Goal: Transaction & Acquisition: Register for event/course

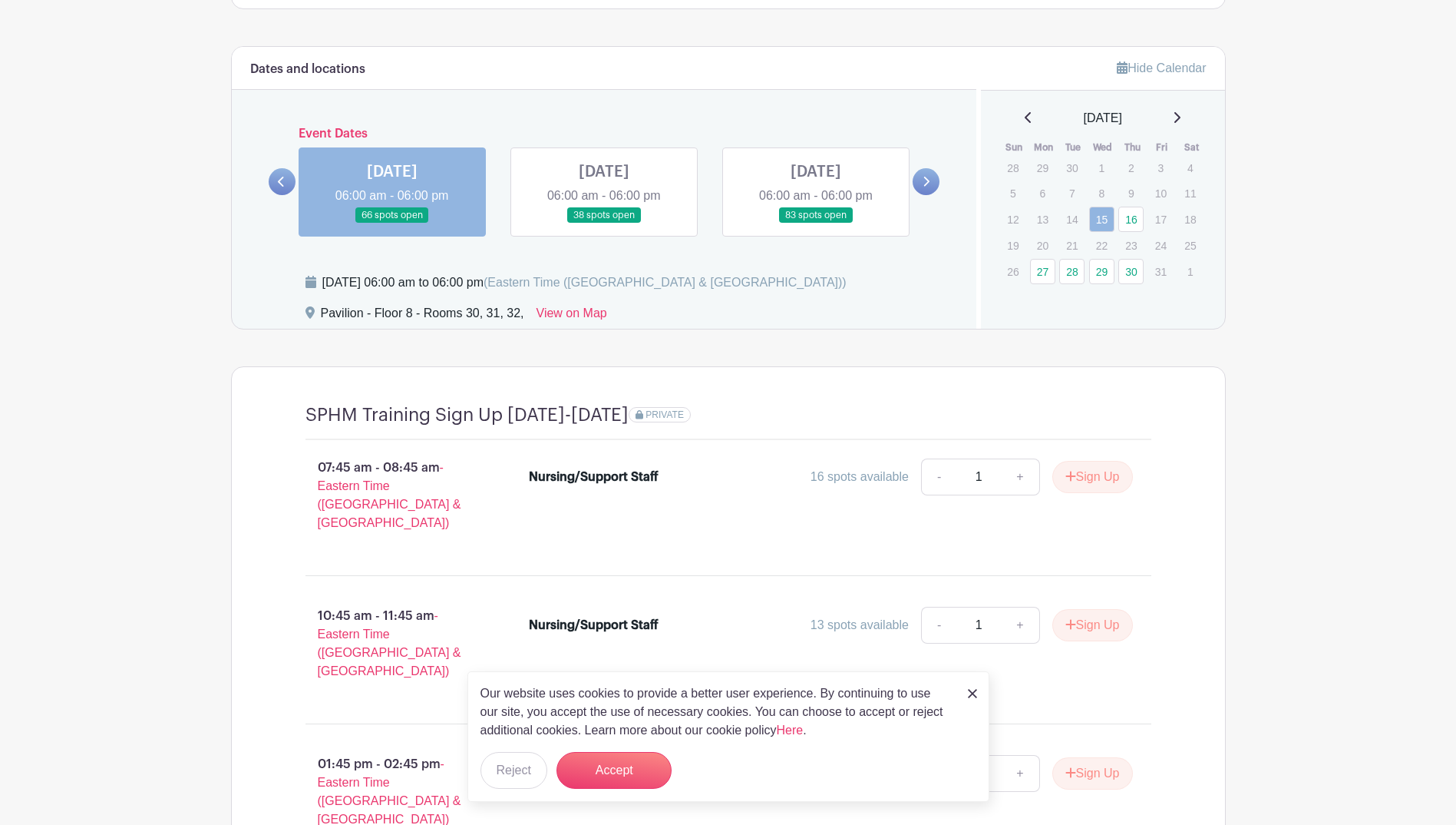
scroll to position [1152, 0]
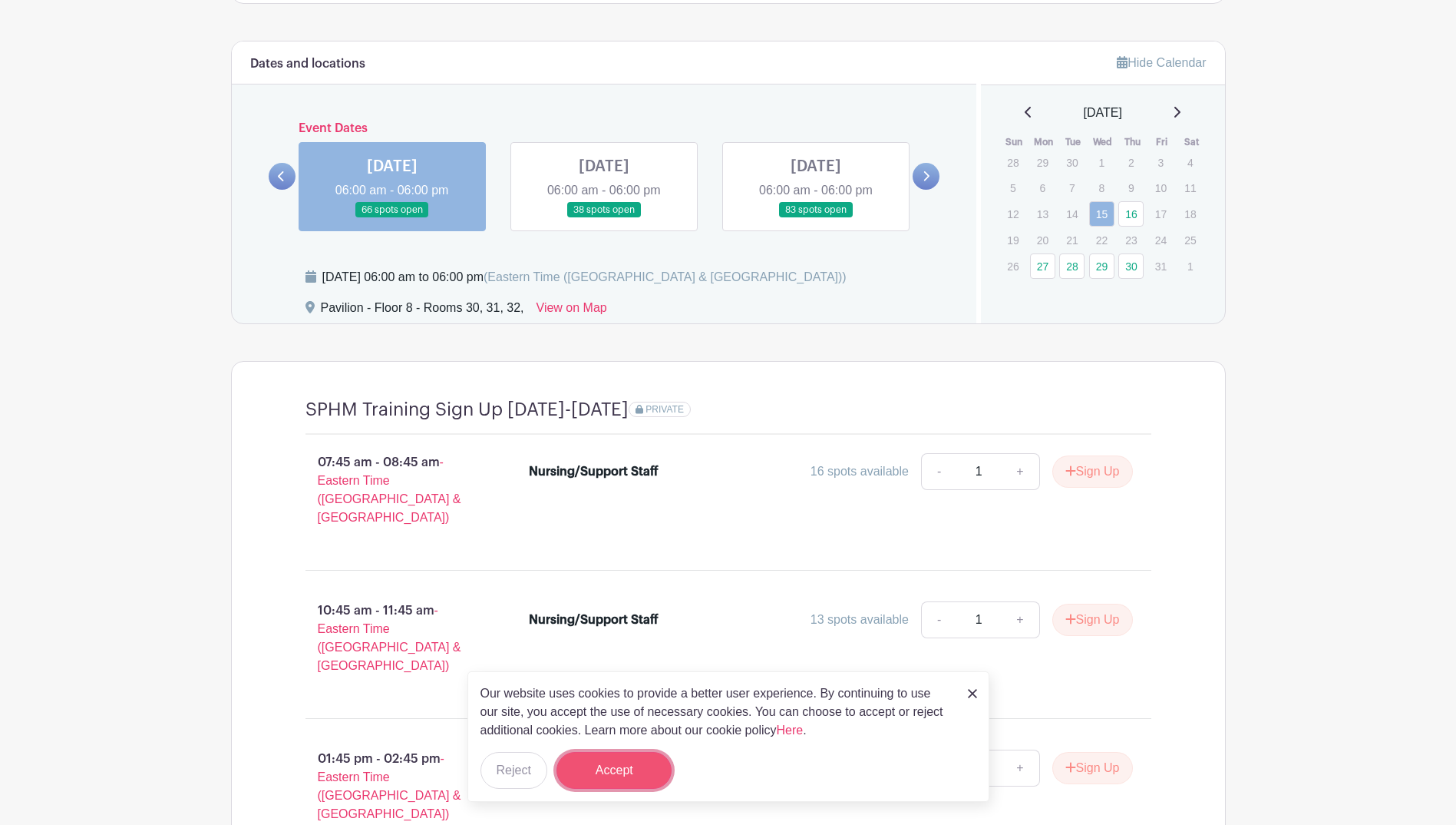
click at [586, 768] on button "Accept" at bounding box center [614, 770] width 115 height 37
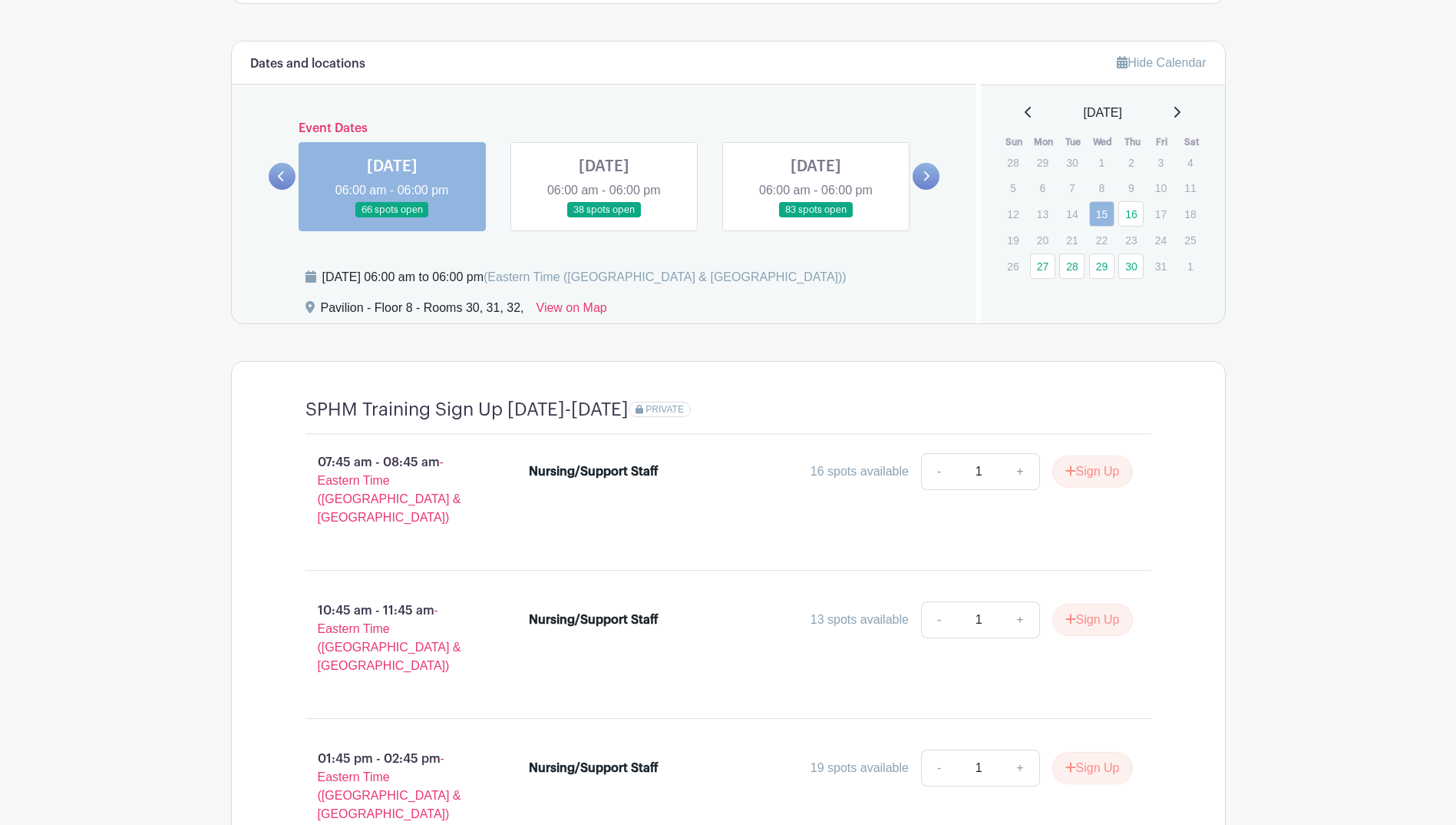
click at [935, 179] on link at bounding box center [927, 176] width 27 height 27
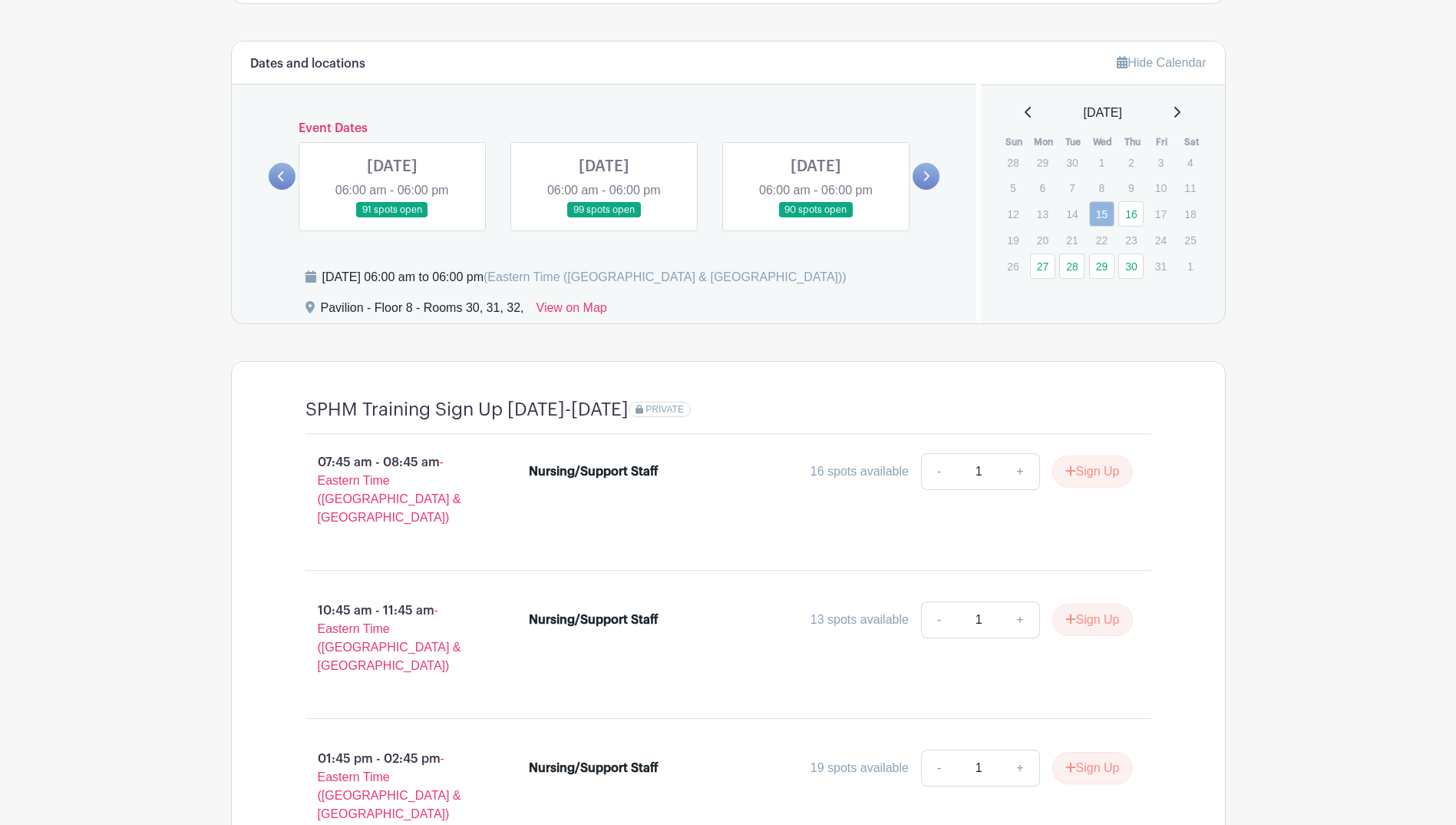
click at [933, 174] on link at bounding box center [927, 176] width 27 height 27
click at [931, 178] on link at bounding box center [927, 176] width 27 height 27
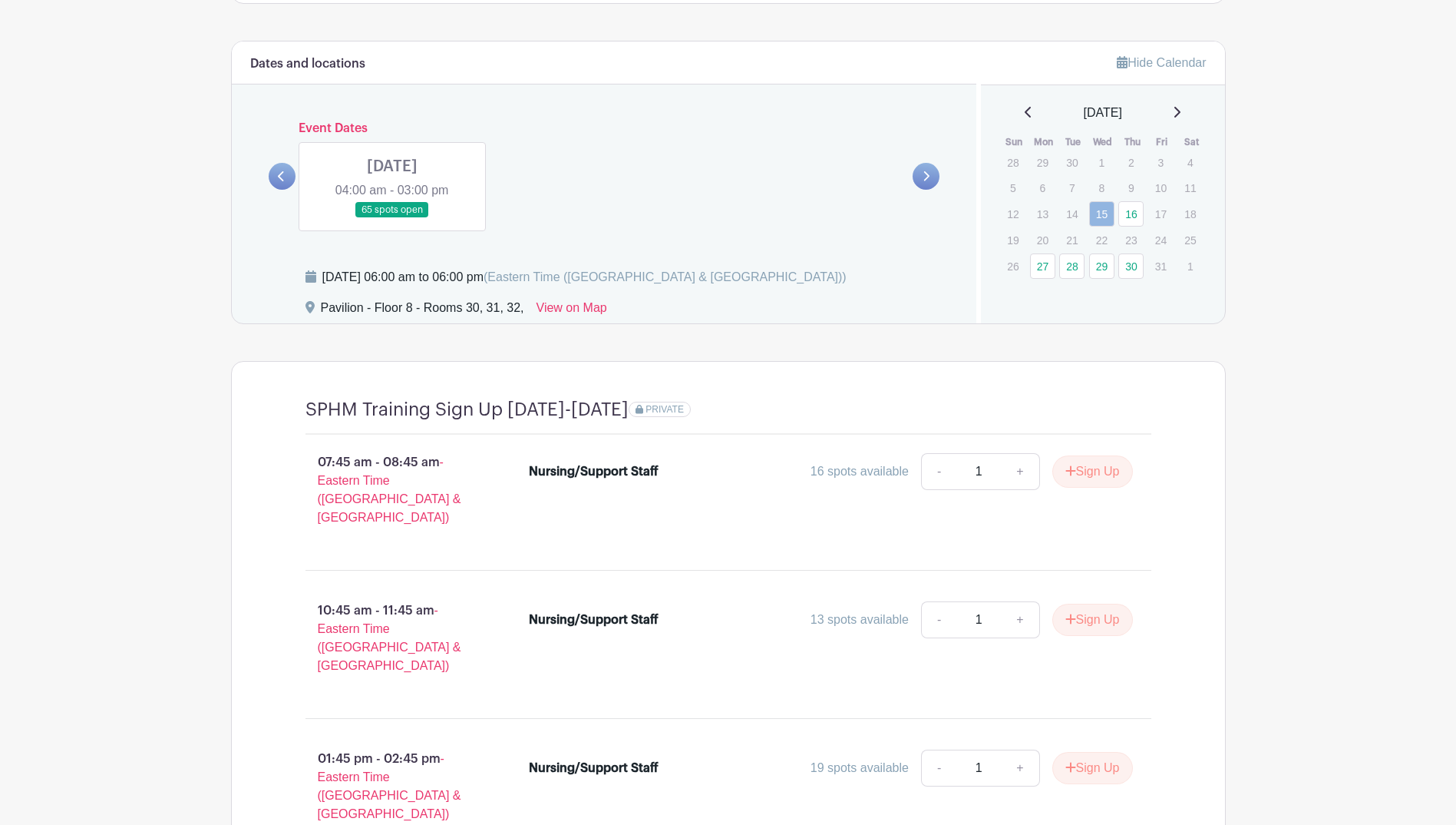
click at [284, 179] on icon at bounding box center [282, 176] width 7 height 12
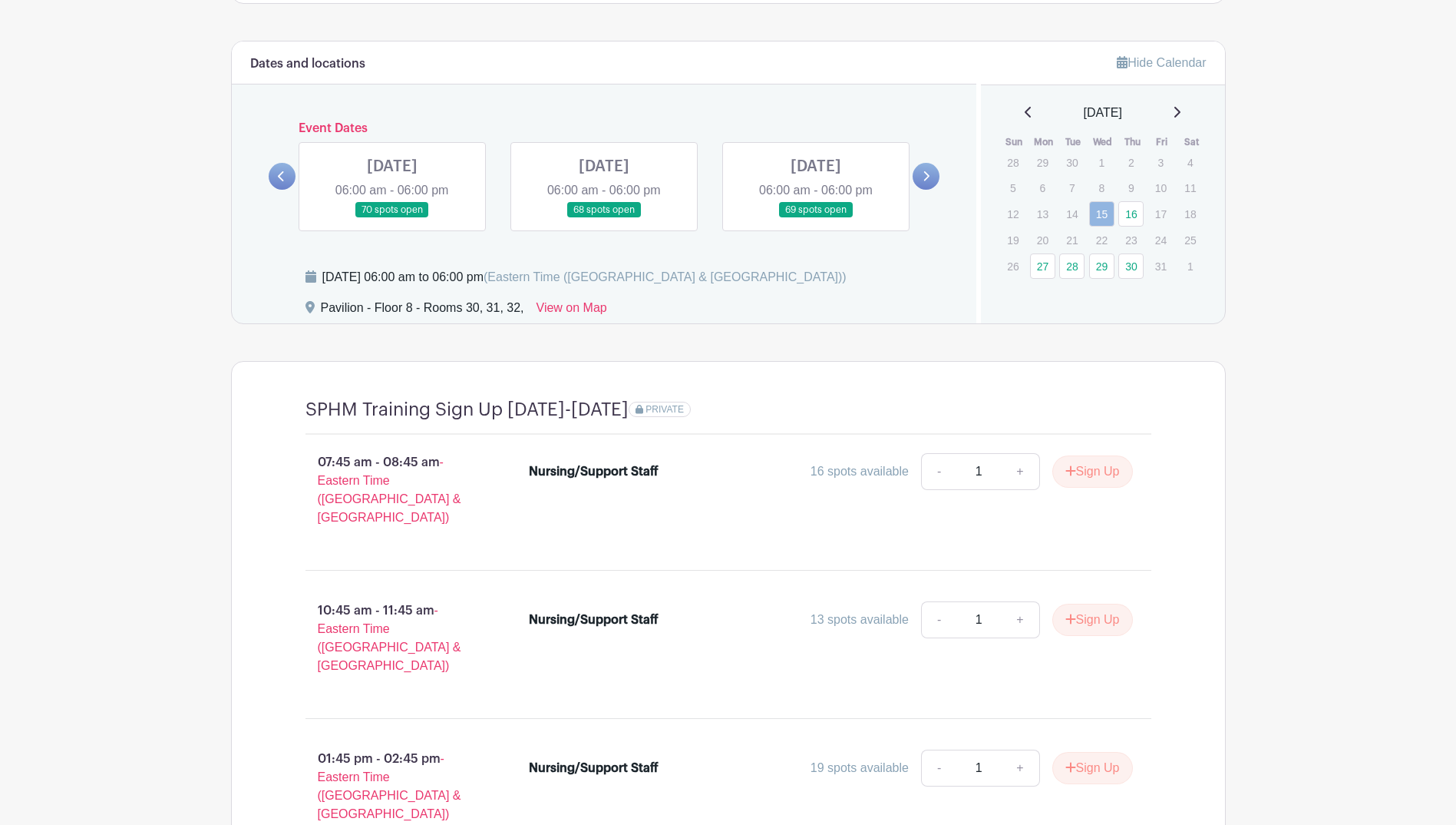
click at [284, 179] on icon at bounding box center [282, 176] width 7 height 12
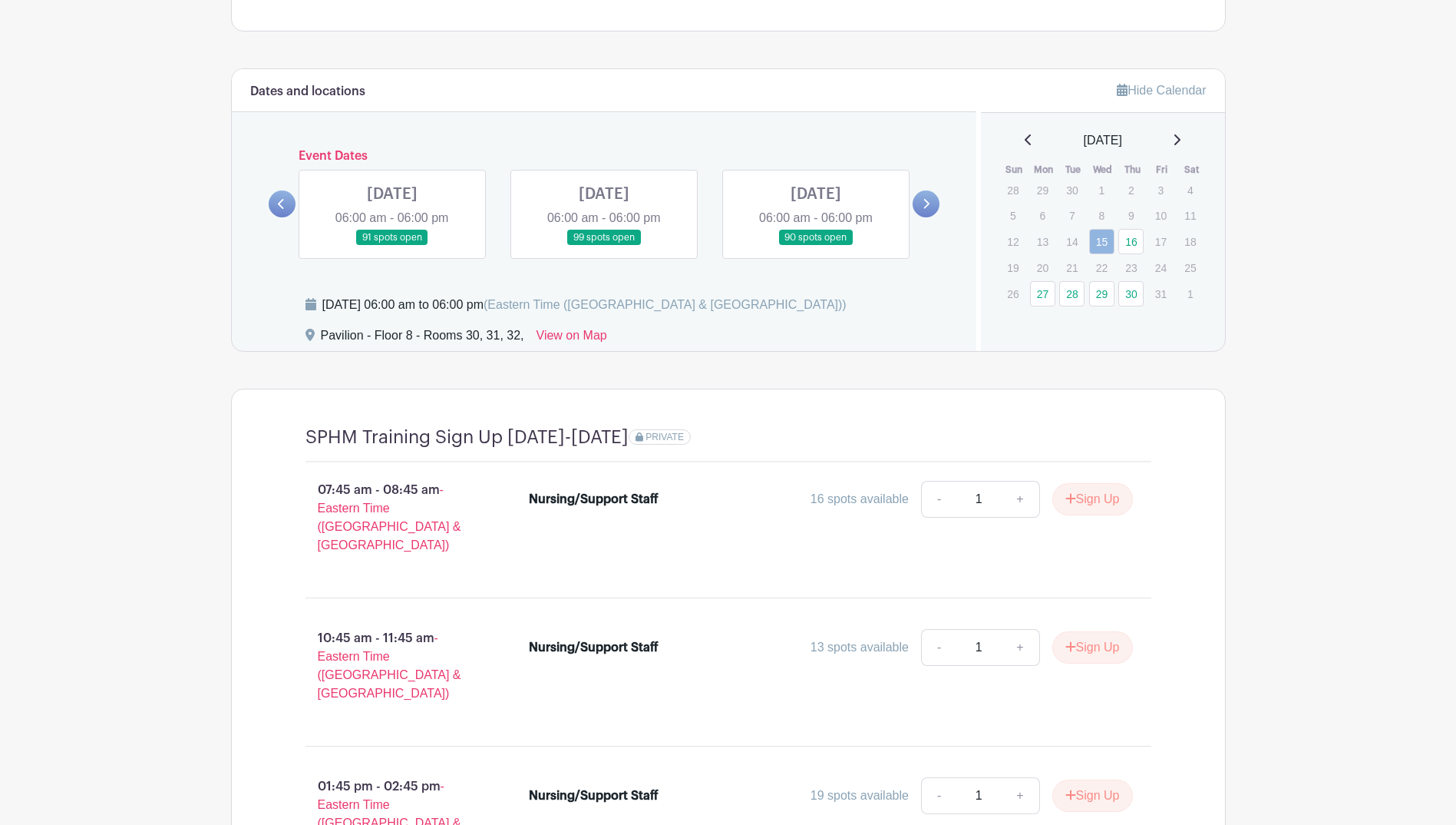
scroll to position [1076, 0]
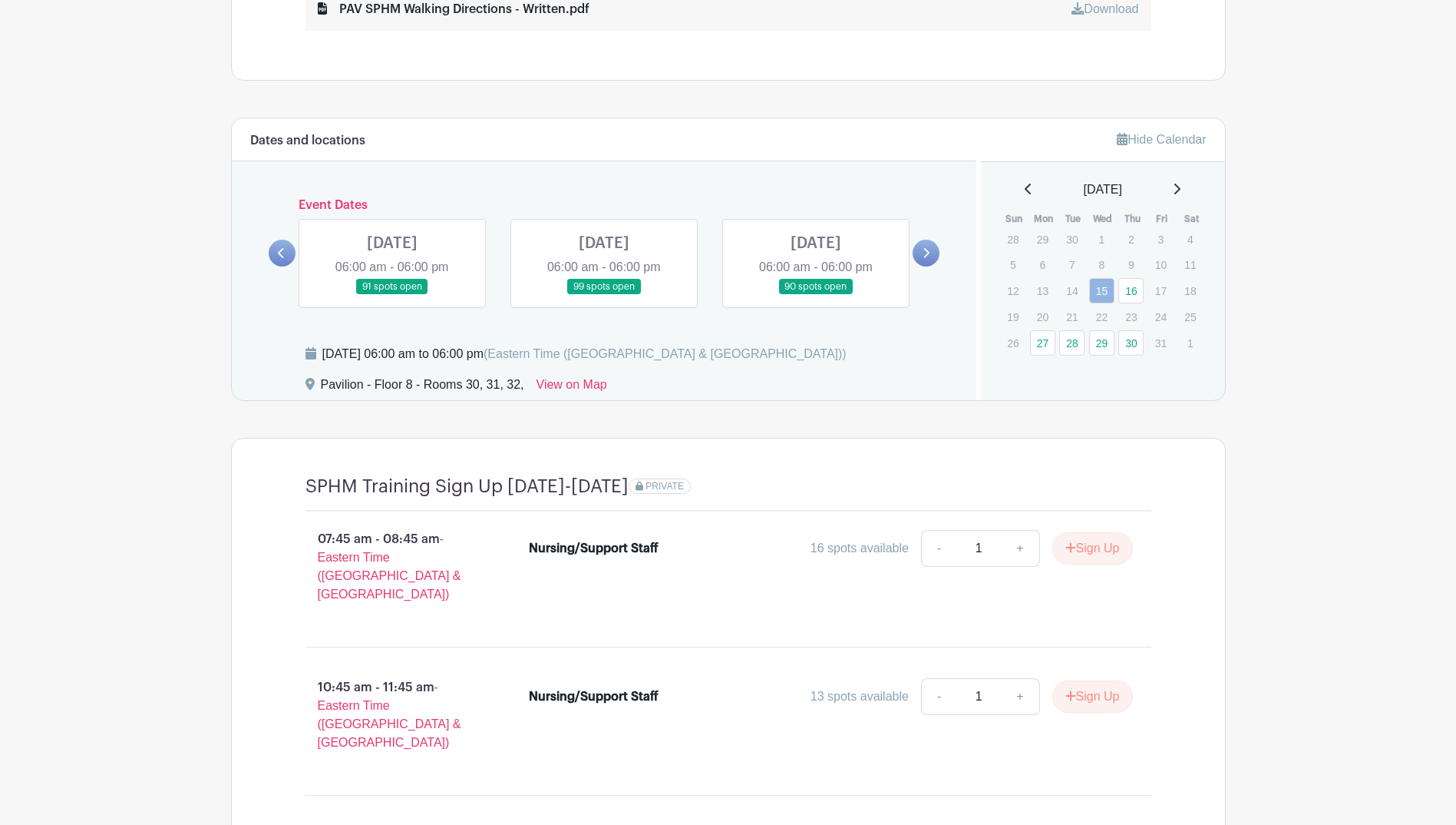
click at [284, 250] on icon at bounding box center [282, 252] width 7 height 12
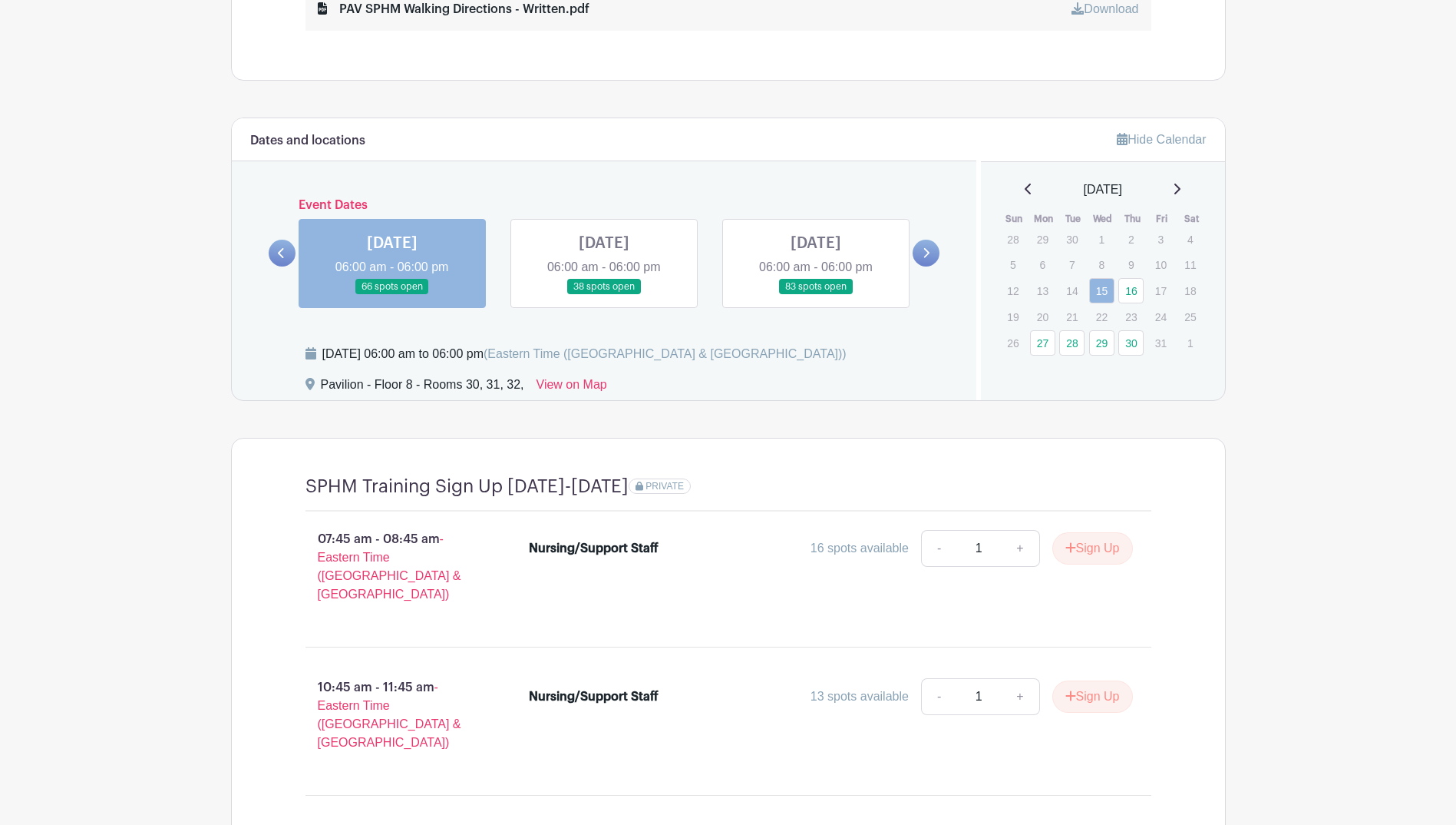
click at [282, 250] on icon at bounding box center [281, 252] width 6 height 10
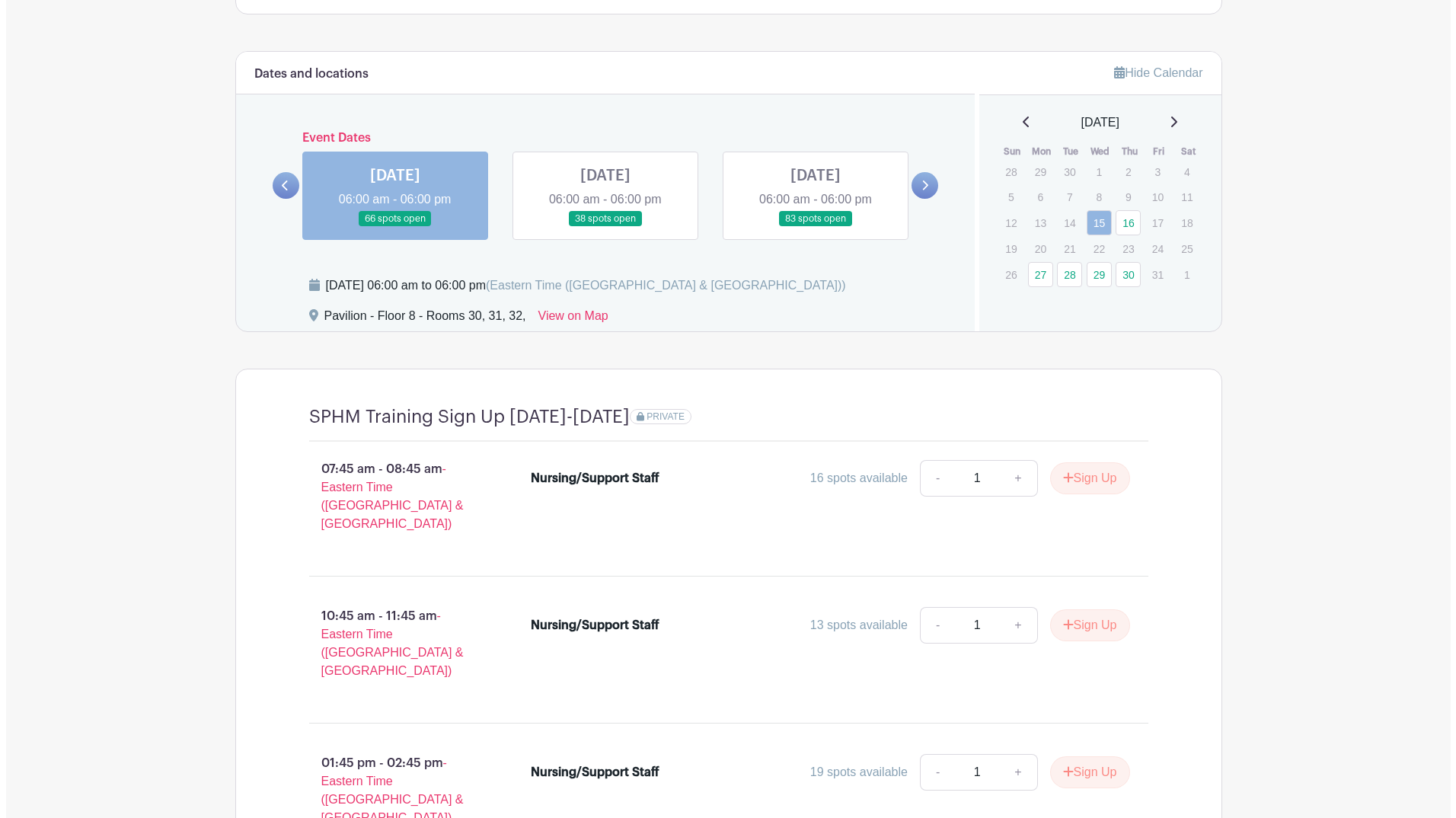
scroll to position [1098, 0]
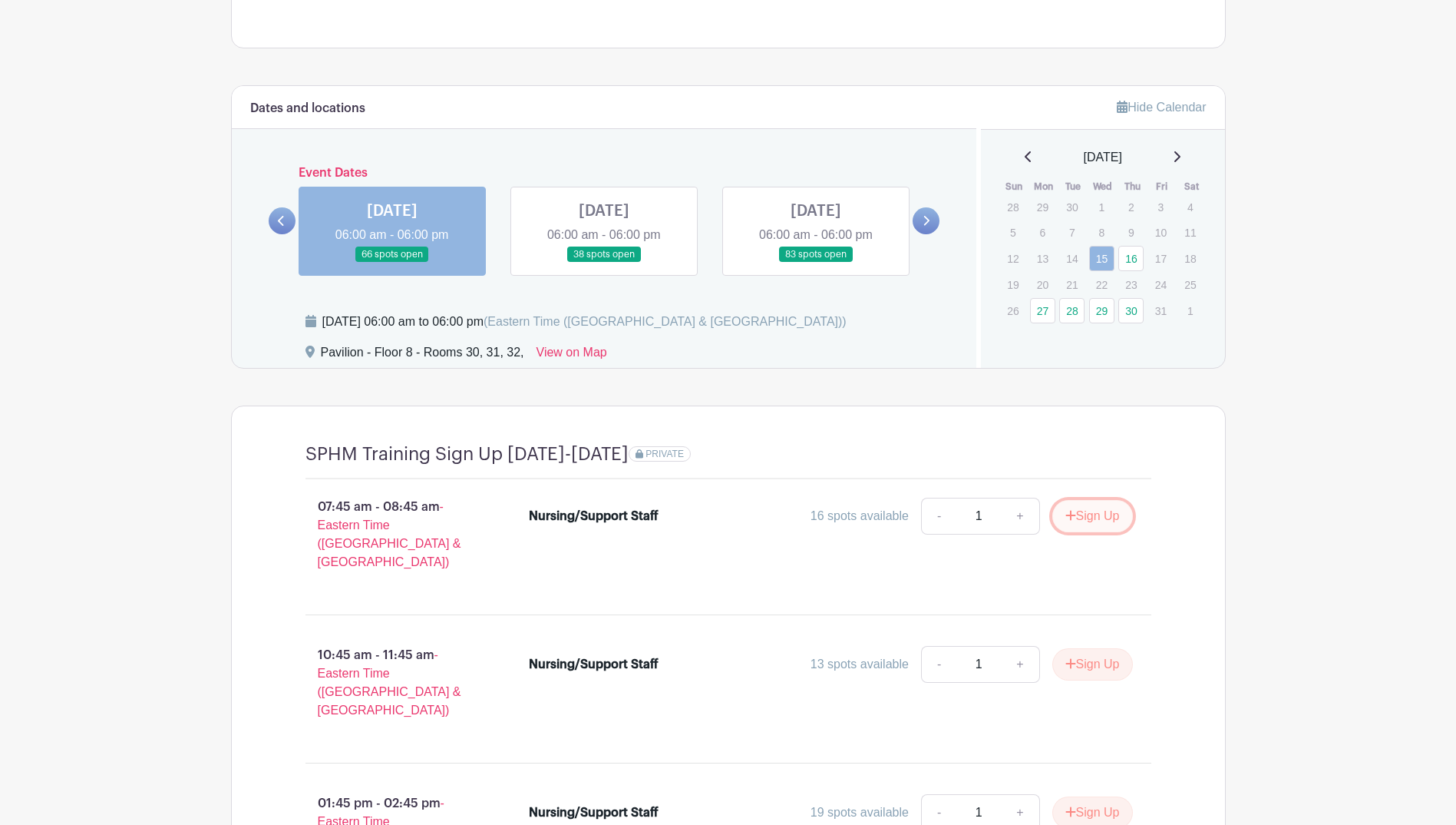
click at [1102, 519] on button "Sign Up" at bounding box center [1093, 516] width 80 height 32
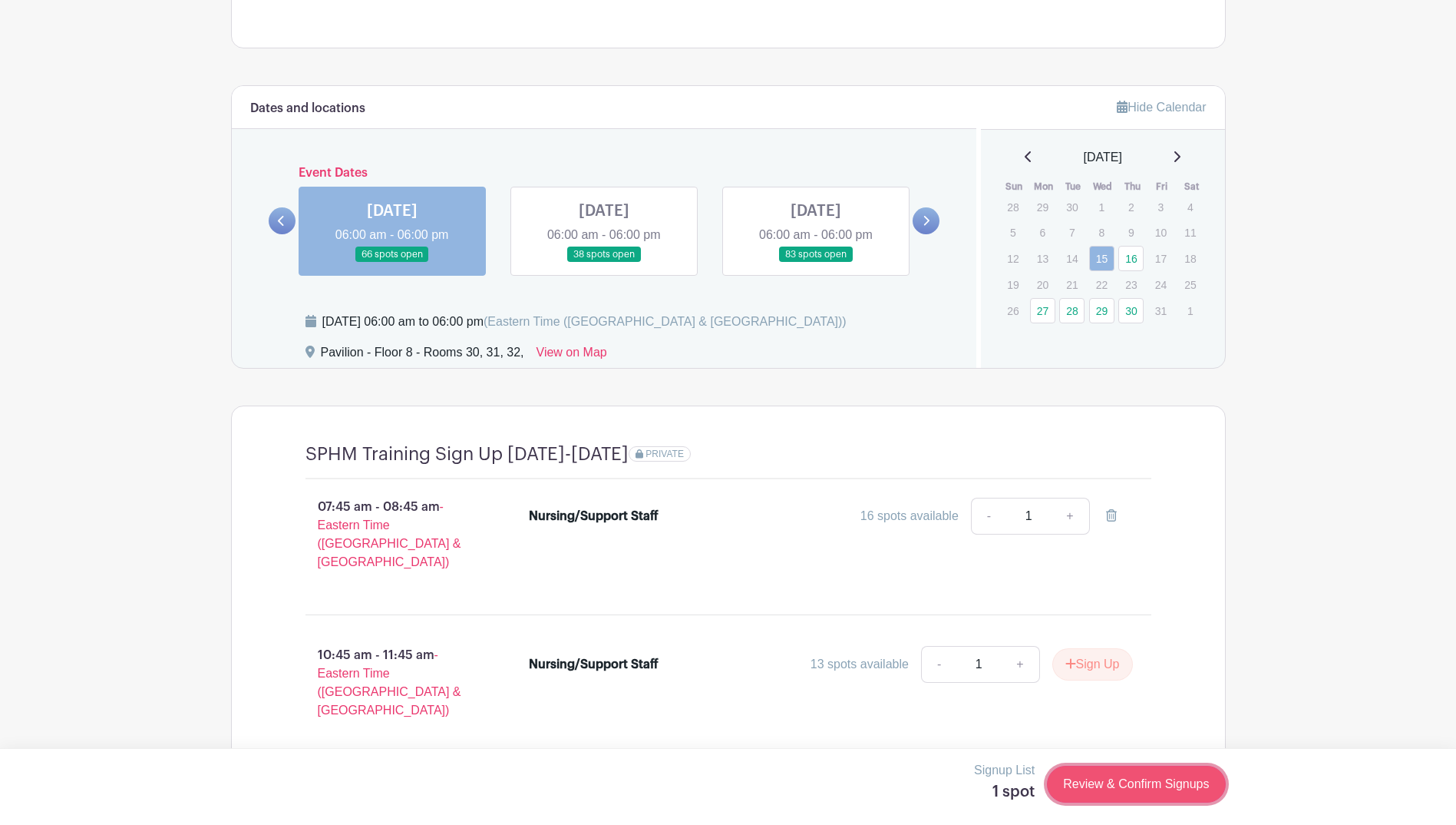
click at [1189, 781] on link "Review & Confirm Signups" at bounding box center [1136, 784] width 178 height 37
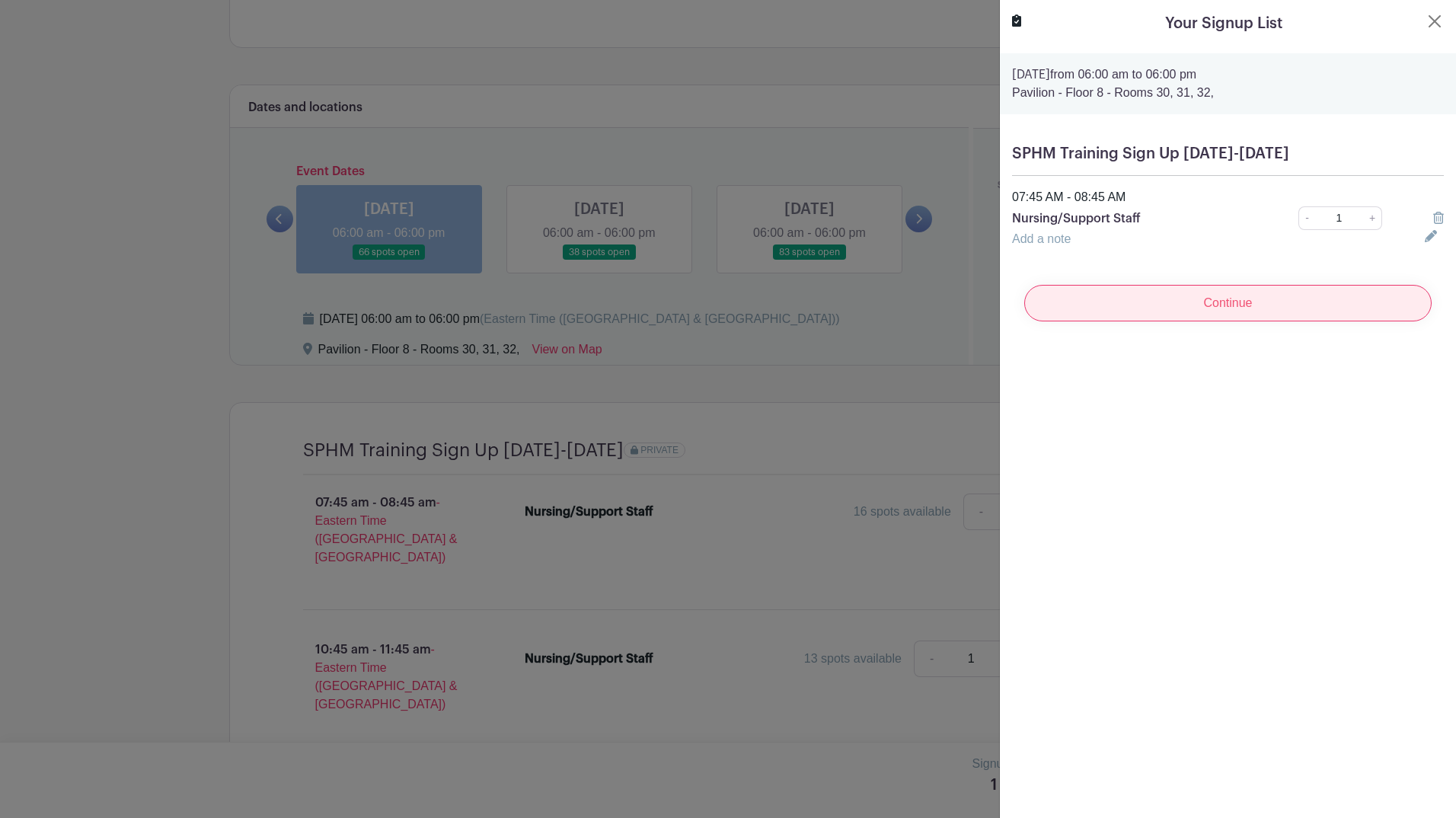
click at [1251, 302] on input "Continue" at bounding box center [1228, 303] width 407 height 36
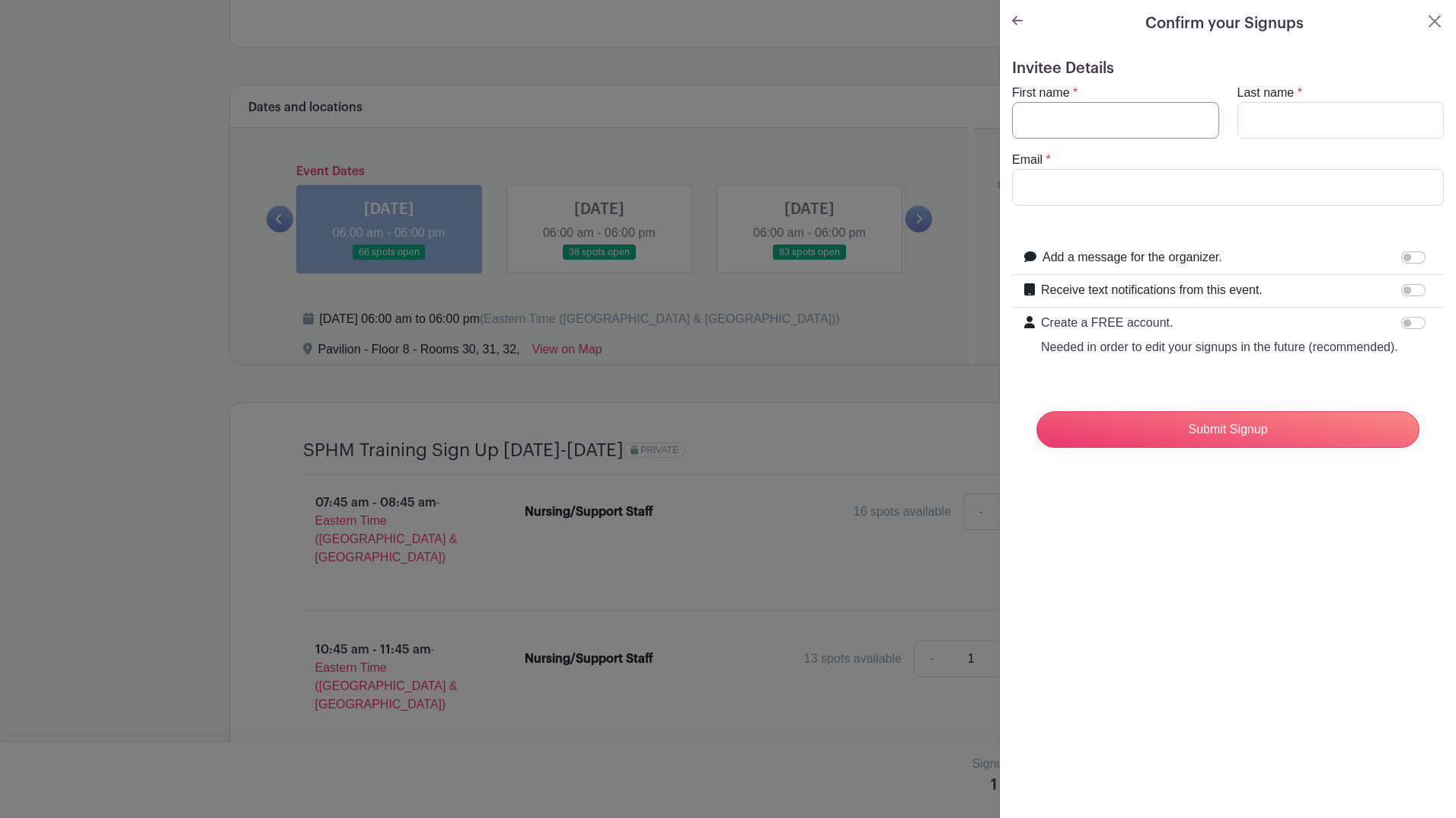
click at [1166, 122] on input "First name" at bounding box center [1115, 120] width 207 height 36
type input "[PERSON_NAME]"
click at [1322, 118] on input "Last name" at bounding box center [1341, 120] width 207 height 36
type input "[PERSON_NAME]"
click at [1224, 186] on input "Email" at bounding box center [1228, 187] width 432 height 36
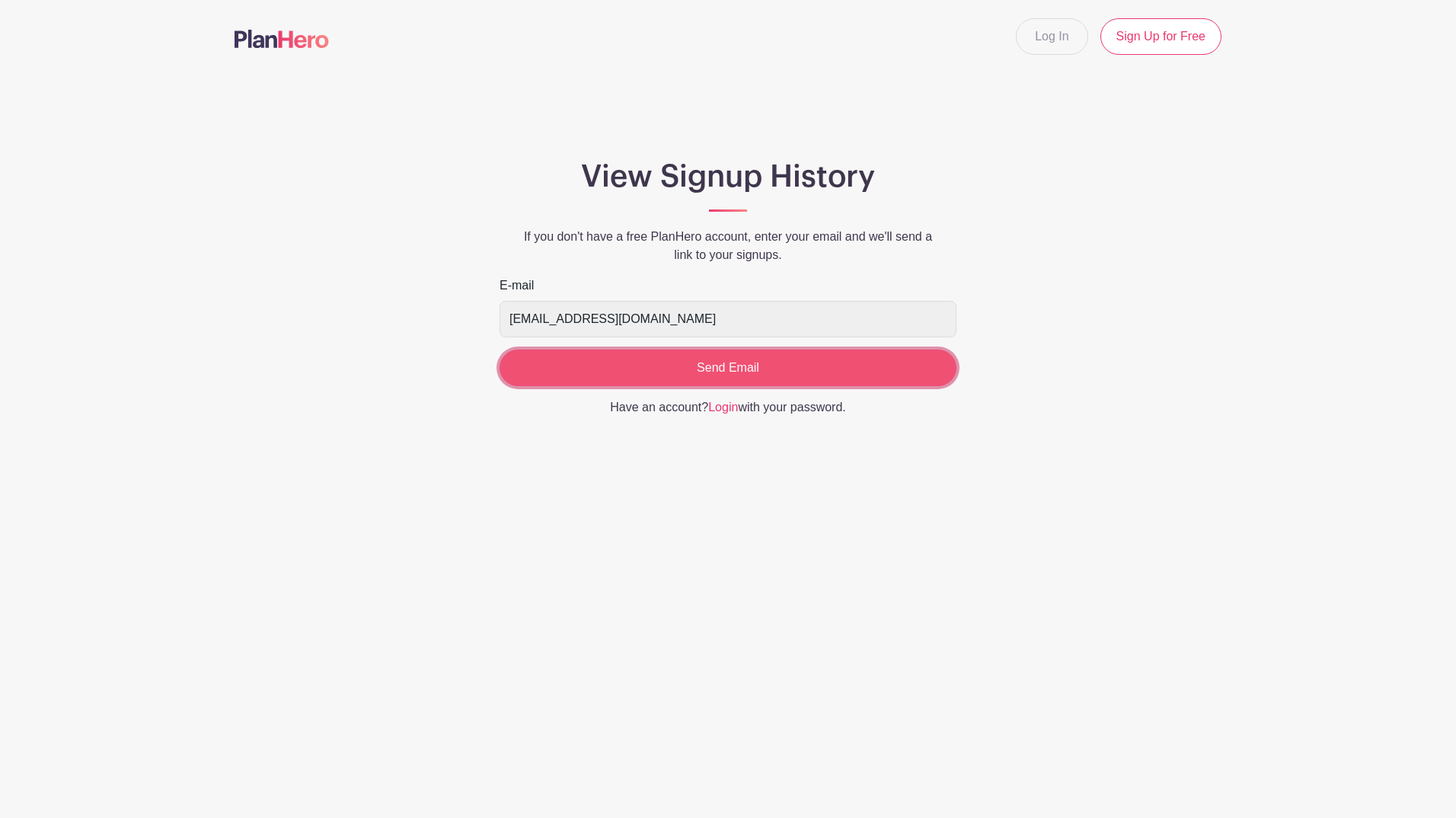
click at [778, 370] on input "Send Email" at bounding box center [728, 367] width 457 height 36
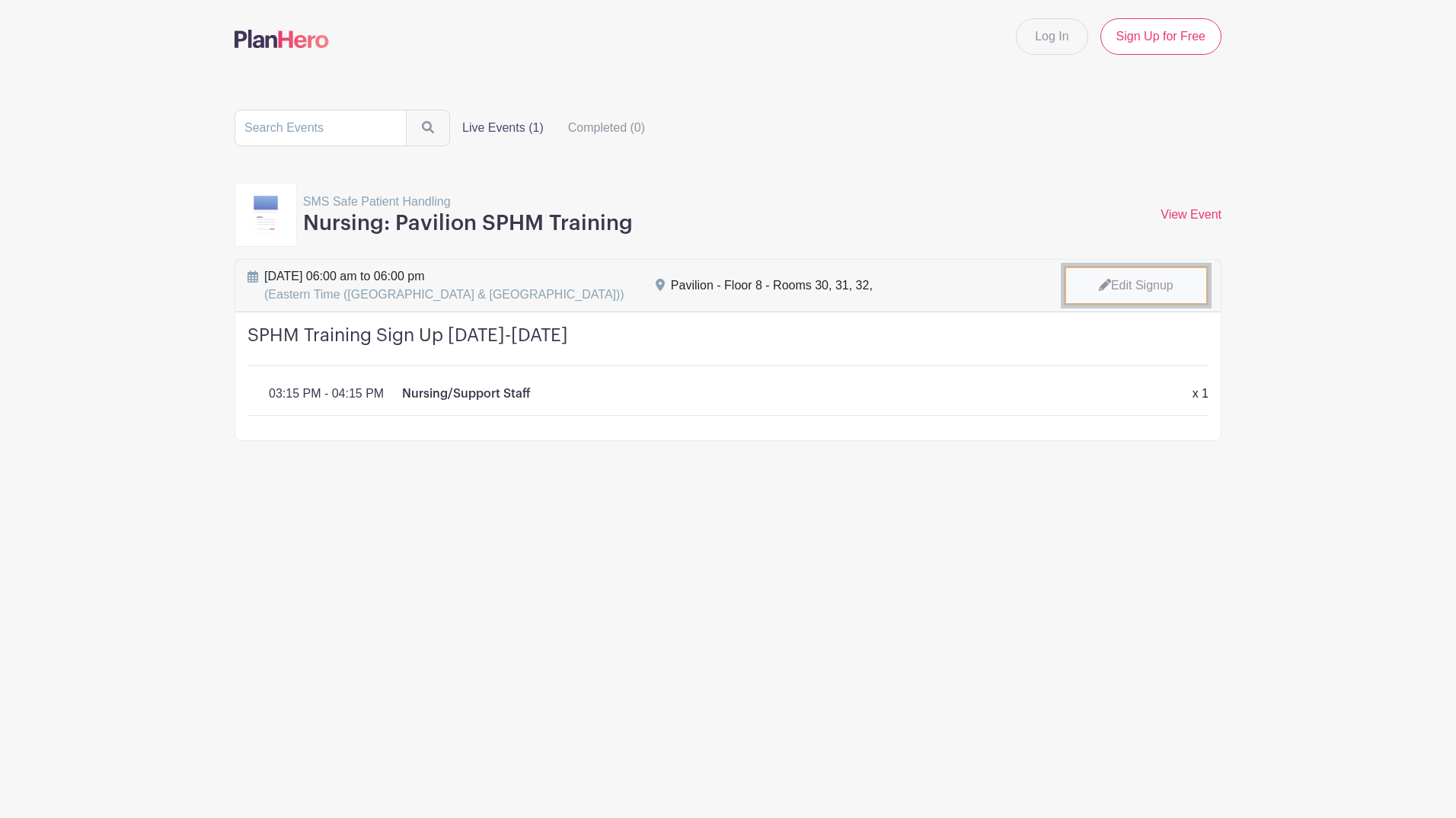
click at [1153, 278] on link "Edit Signup" at bounding box center [1136, 286] width 145 height 40
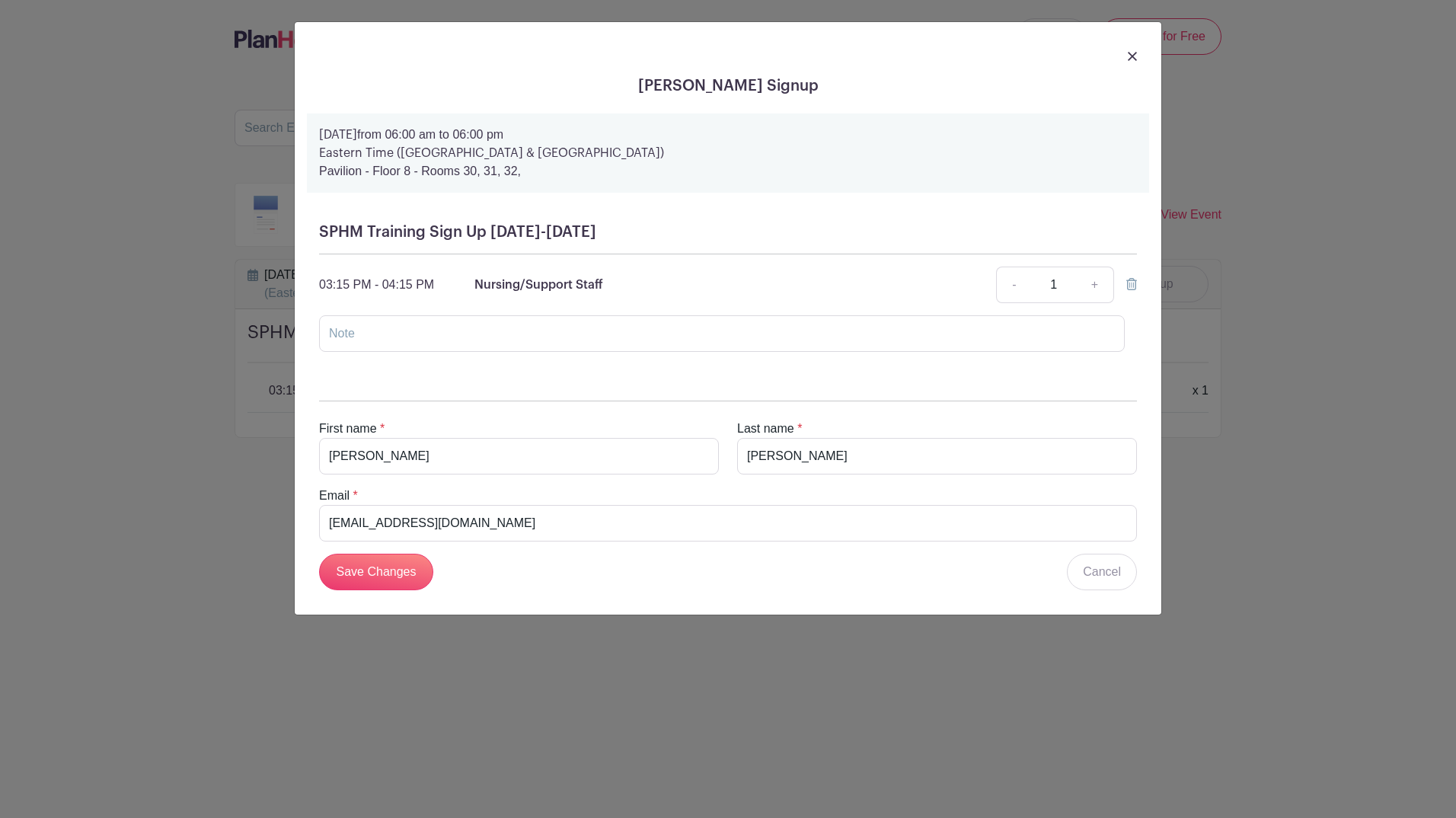
click at [1130, 282] on icon at bounding box center [1132, 284] width 11 height 12
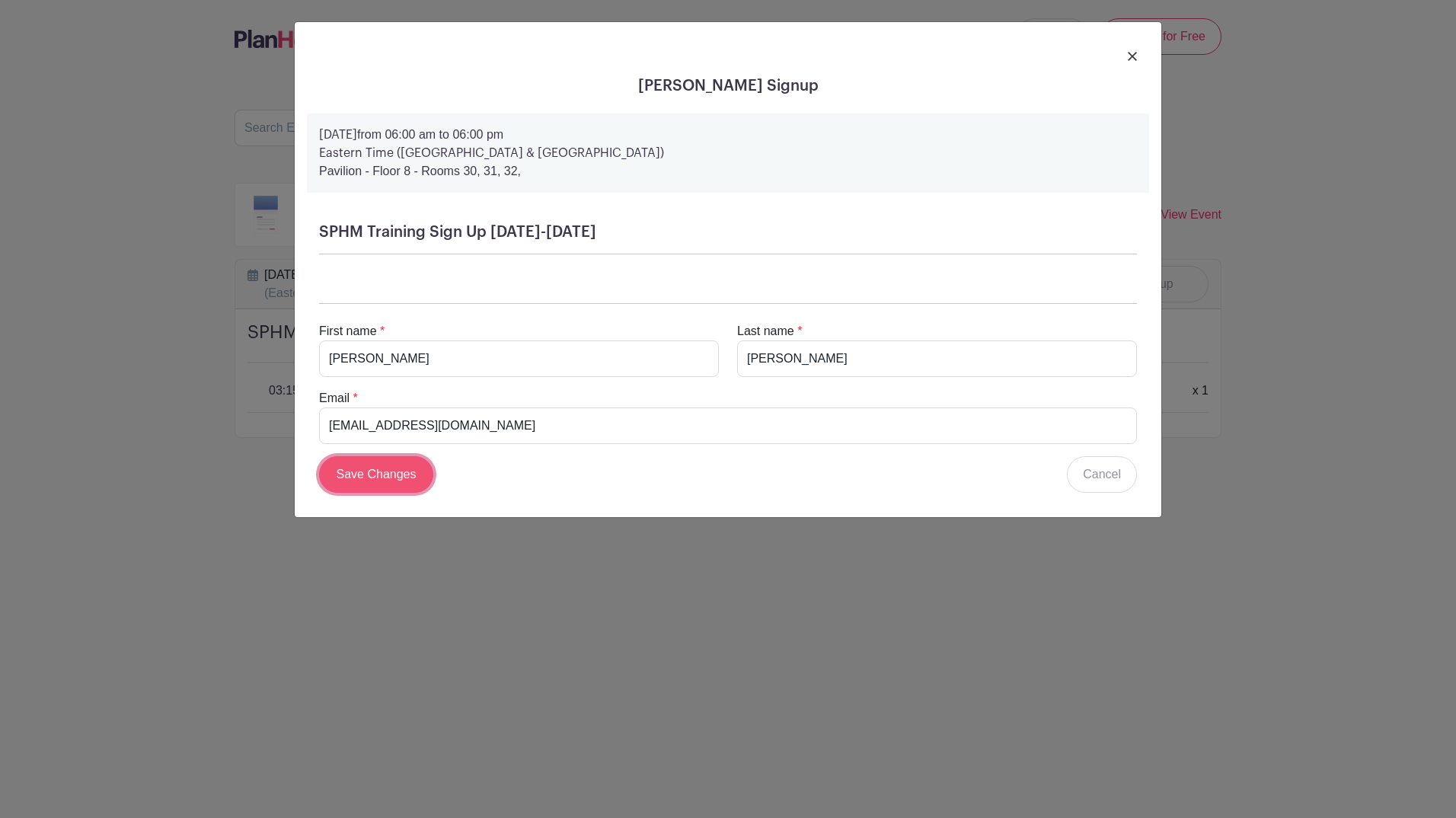
click at [411, 477] on input "Save Changes" at bounding box center [376, 474] width 114 height 36
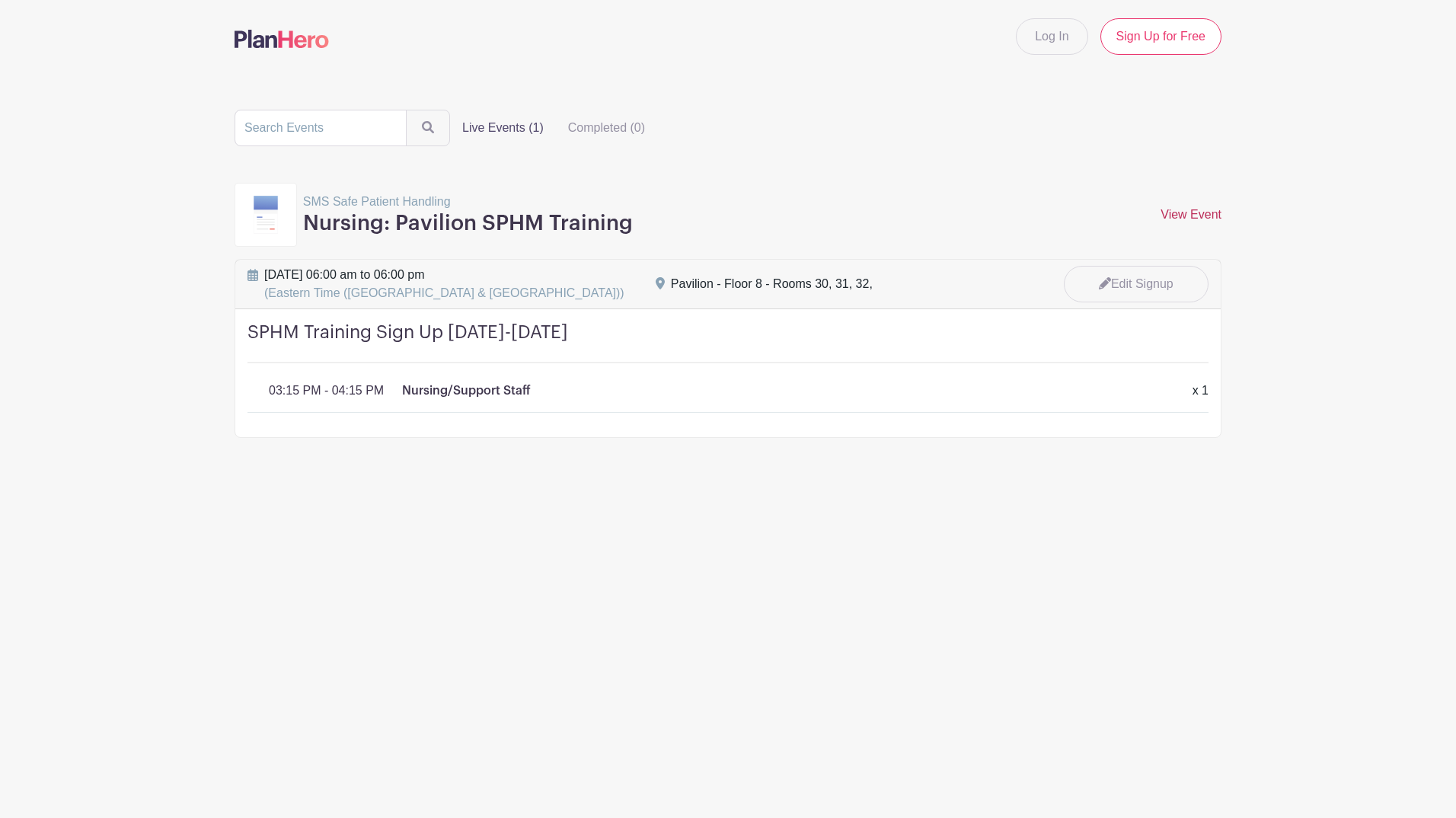
click at [1182, 218] on link "View Event" at bounding box center [1191, 214] width 61 height 13
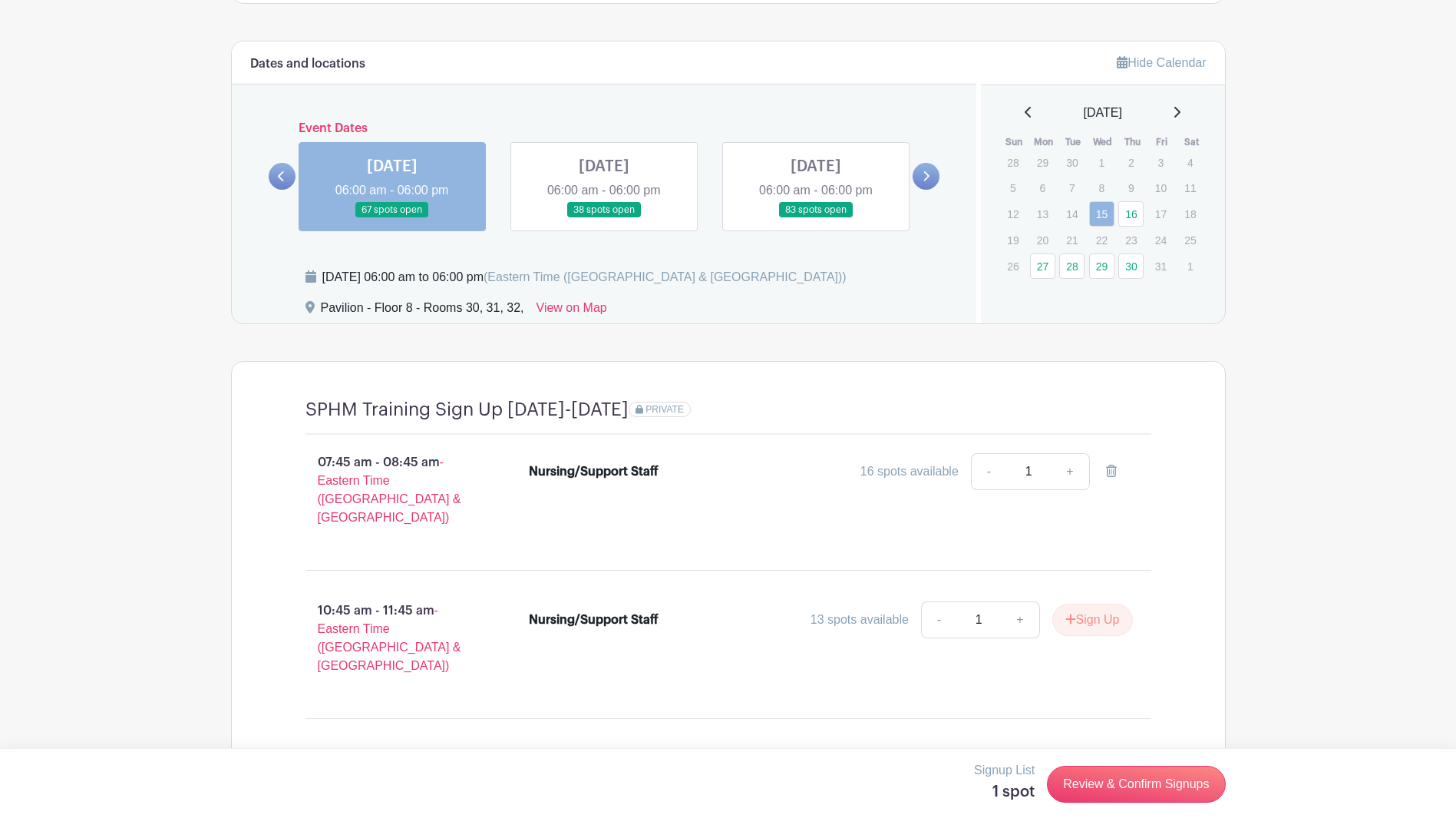
scroll to position [1229, 0]
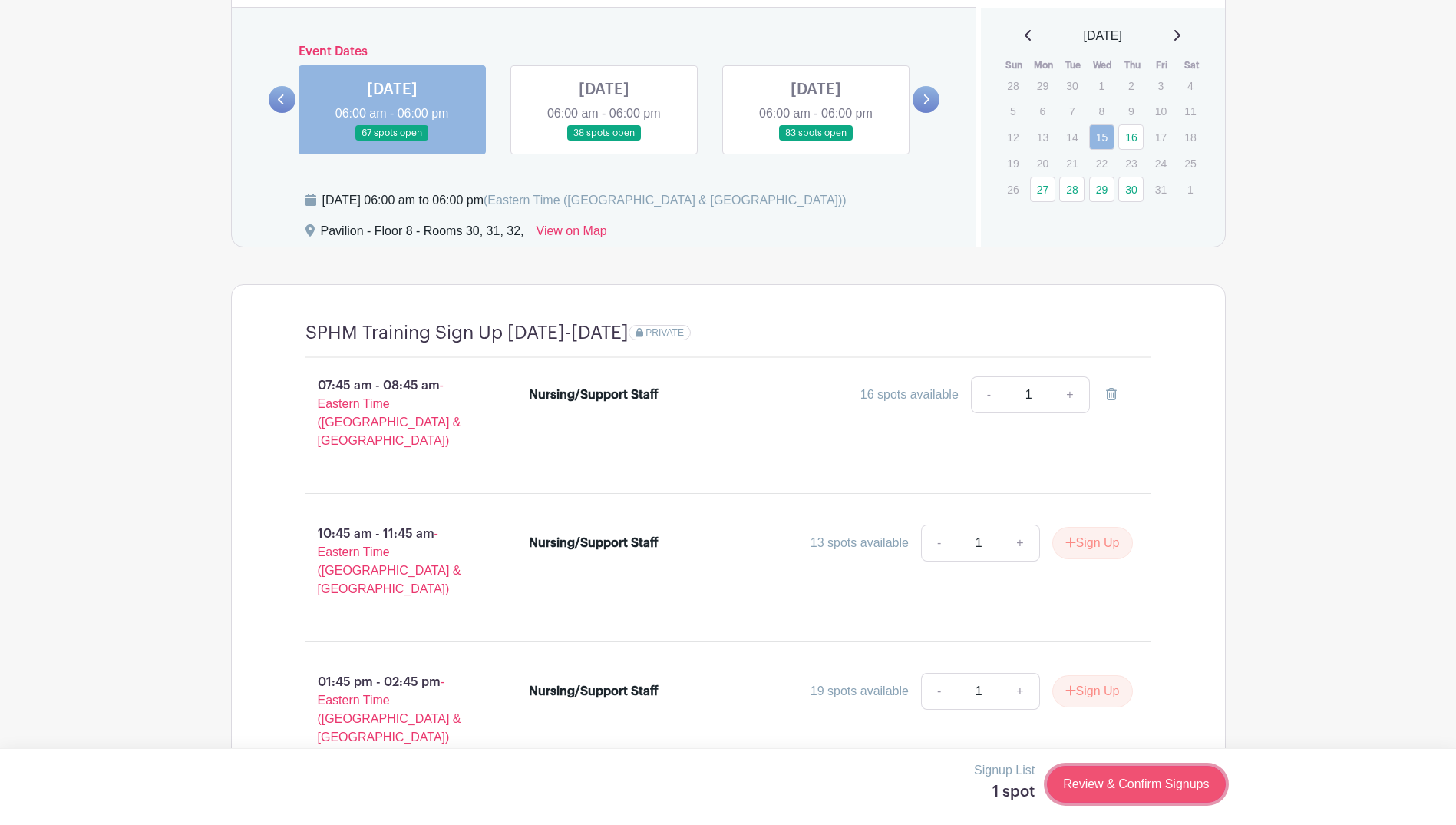
click at [1180, 792] on link "Review & Confirm Signups" at bounding box center [1136, 784] width 178 height 37
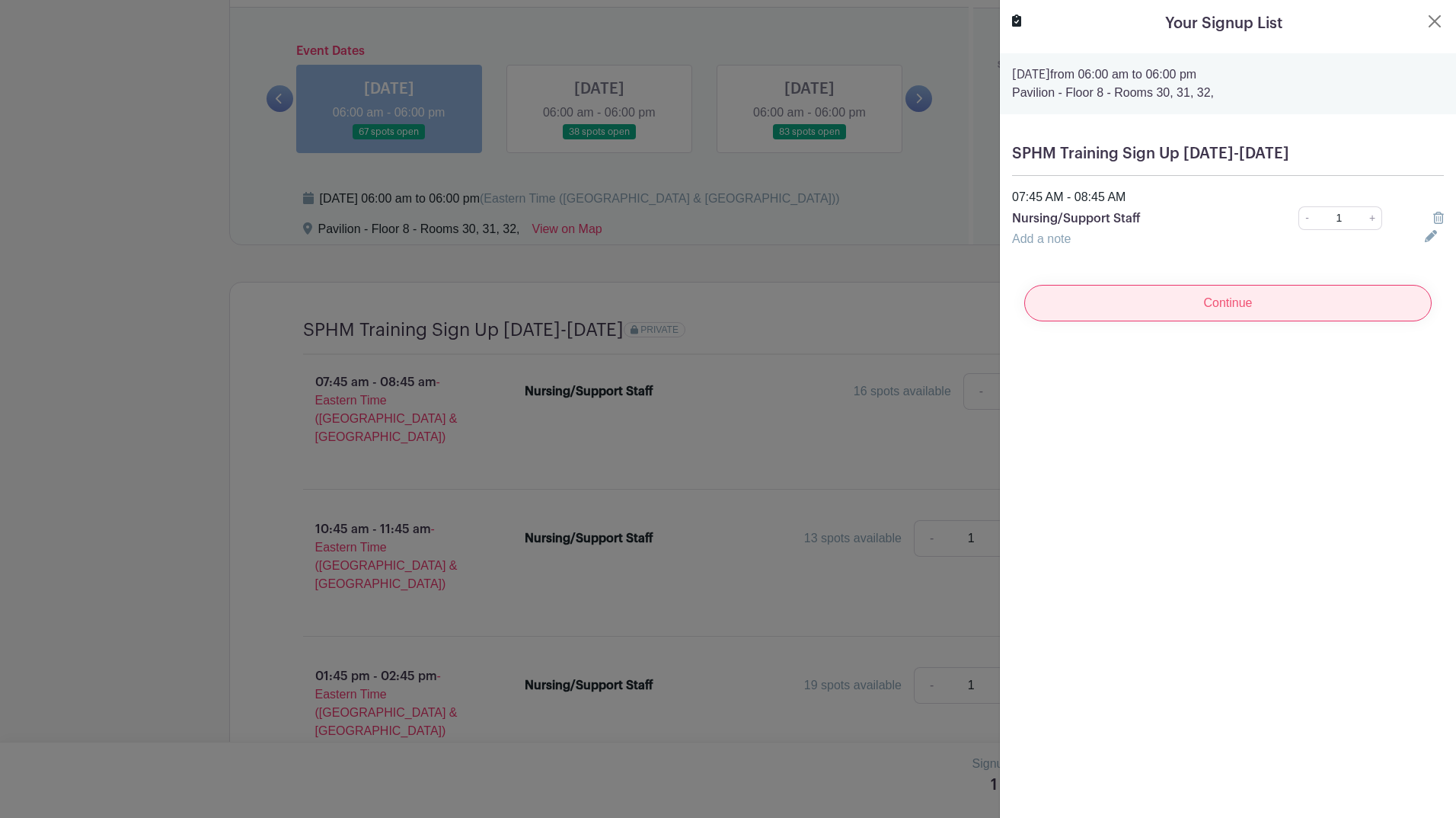
click at [1177, 303] on input "Continue" at bounding box center [1228, 303] width 407 height 36
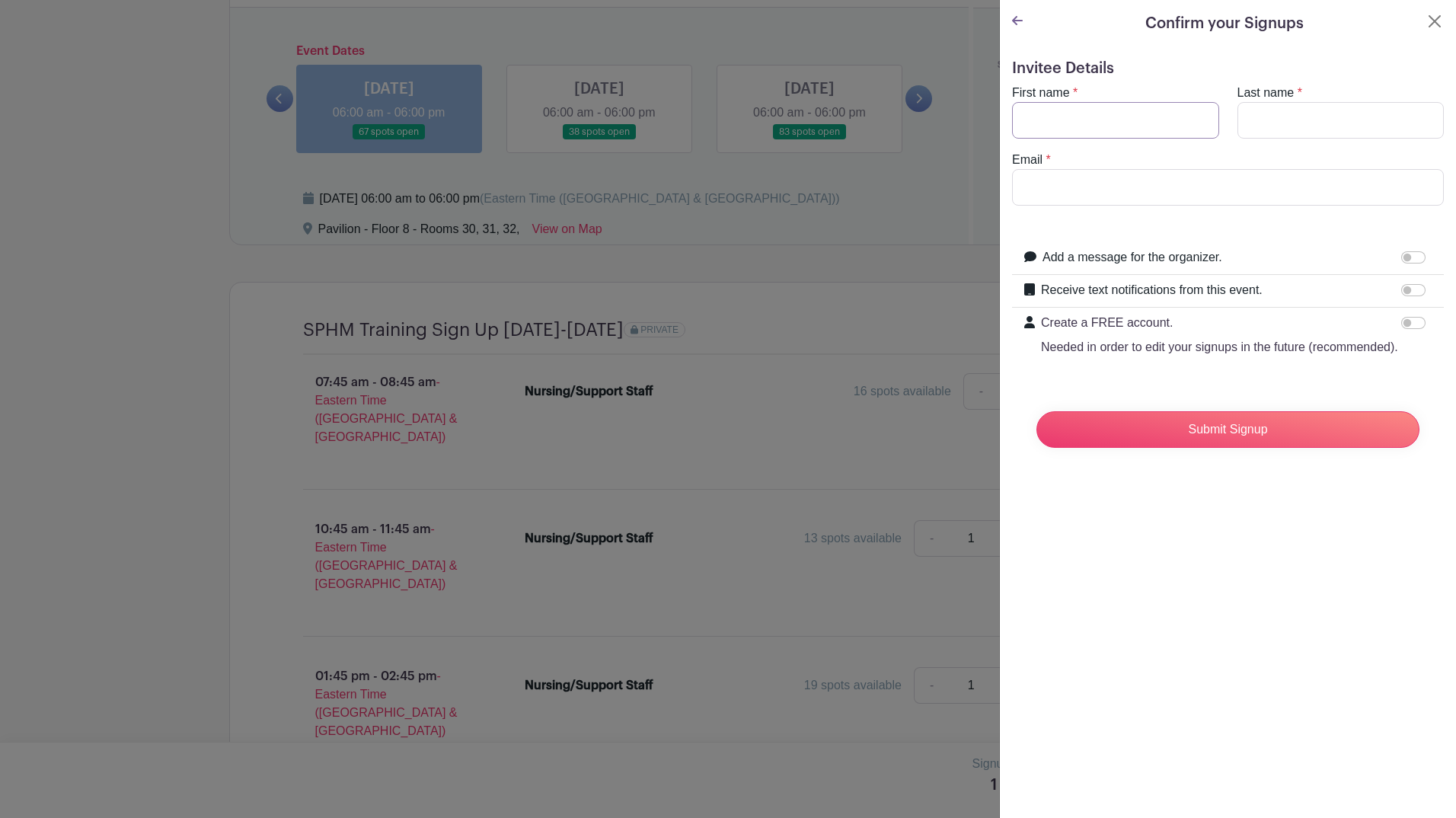
click at [1090, 115] on input "First name" at bounding box center [1115, 120] width 207 height 36
type input "k"
type input "[PERSON_NAME]"
click at [1316, 119] on input "Last name" at bounding box center [1341, 120] width 207 height 36
type input "[PERSON_NAME]"
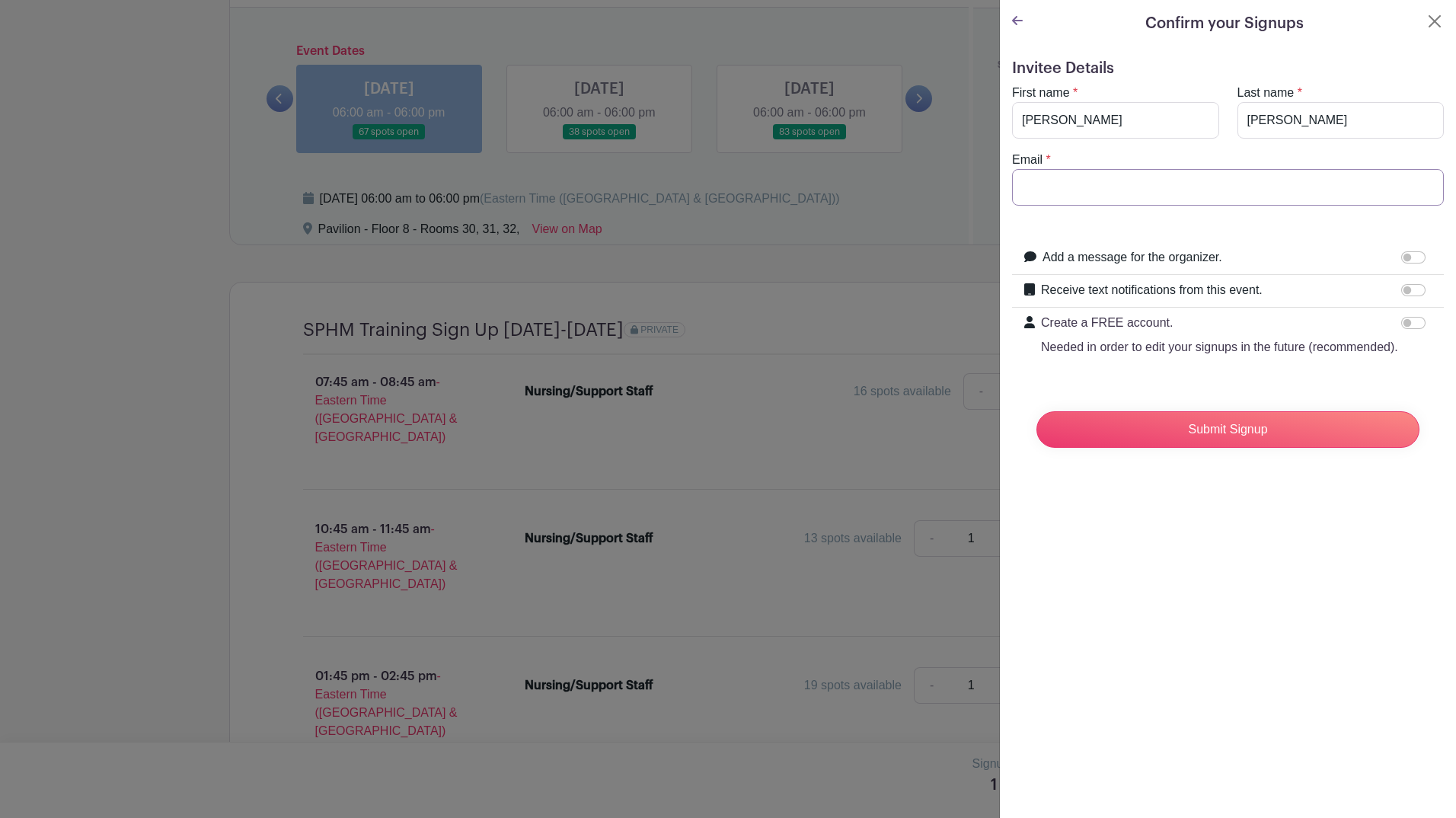
click at [1275, 174] on input "Email" at bounding box center [1228, 187] width 432 height 36
type input "[EMAIL_ADDRESS][DOMAIN_NAME]"
click at [1286, 448] on input "Submit Signup" at bounding box center [1228, 429] width 383 height 36
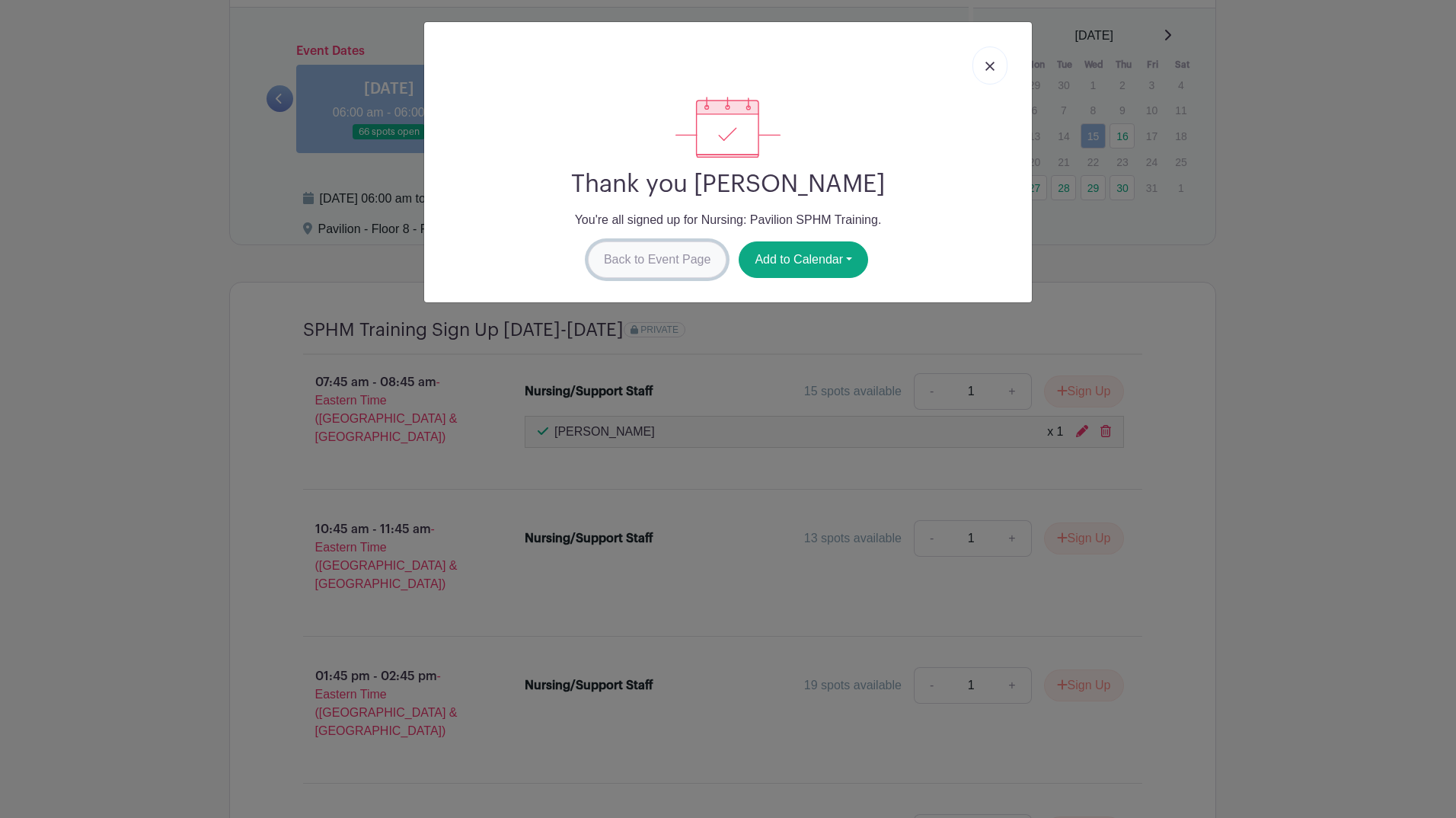
click at [656, 250] on link "Back to Event Page" at bounding box center [657, 259] width 139 height 36
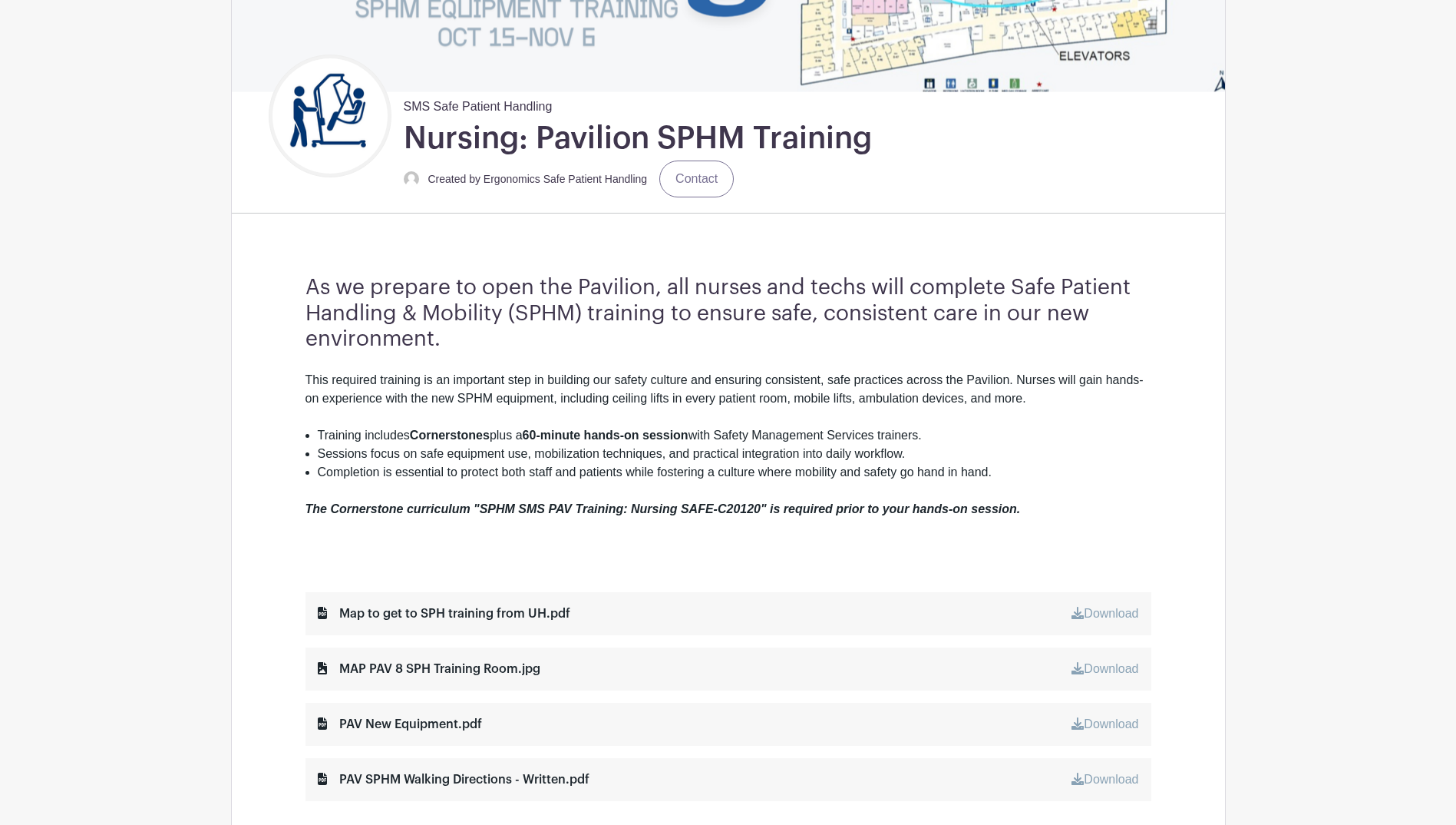
scroll to position [231, 0]
